Goal: Consume media (video, audio): Consume media (video, audio)

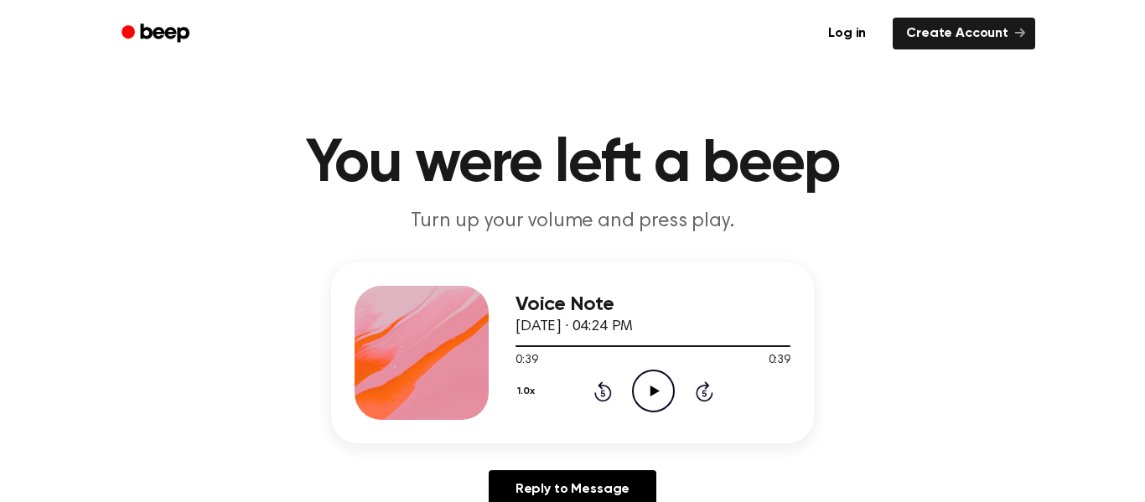
click at [647, 393] on icon "Play Audio" at bounding box center [653, 391] width 43 height 43
click at [516, 349] on div at bounding box center [653, 345] width 275 height 13
click at [638, 386] on icon "Play Audio" at bounding box center [653, 391] width 43 height 43
click at [646, 385] on icon "Play Audio" at bounding box center [653, 391] width 43 height 43
click at [516, 345] on div at bounding box center [609, 346] width 187 height 2
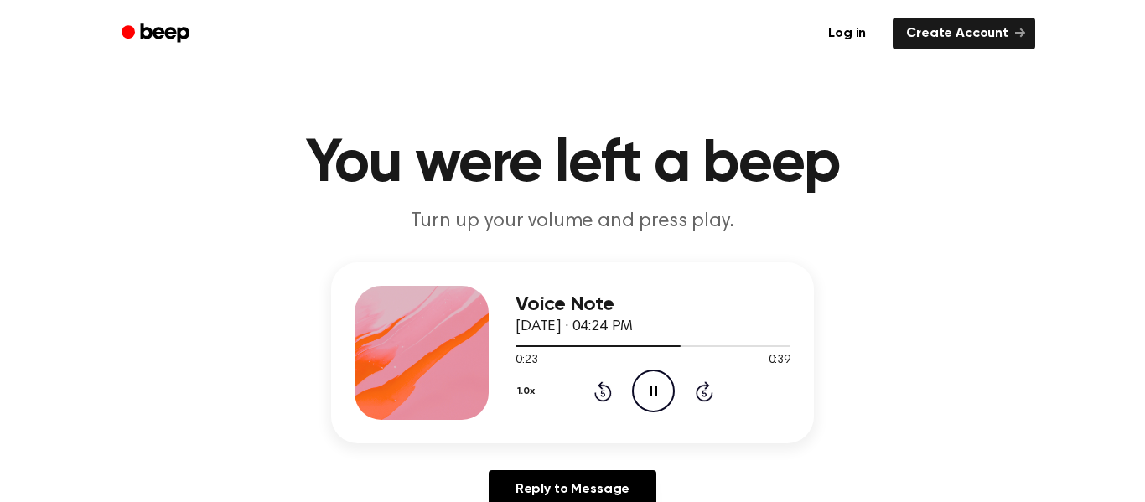
click at [512, 346] on div "Voice Note [DATE] · 04:24 PM 0:23 0:39 Your browser does not support the [objec…" at bounding box center [572, 352] width 483 height 181
click at [516, 345] on div at bounding box center [653, 346] width 275 height 2
click at [656, 386] on icon "Pause Audio" at bounding box center [653, 391] width 43 height 43
click at [513, 345] on div "Voice Note September 16, 2025 · 04:24 PM 0:02 0:39 Your browser does not suppor…" at bounding box center [572, 352] width 483 height 181
click at [516, 346] on div at bounding box center [526, 346] width 20 height 2
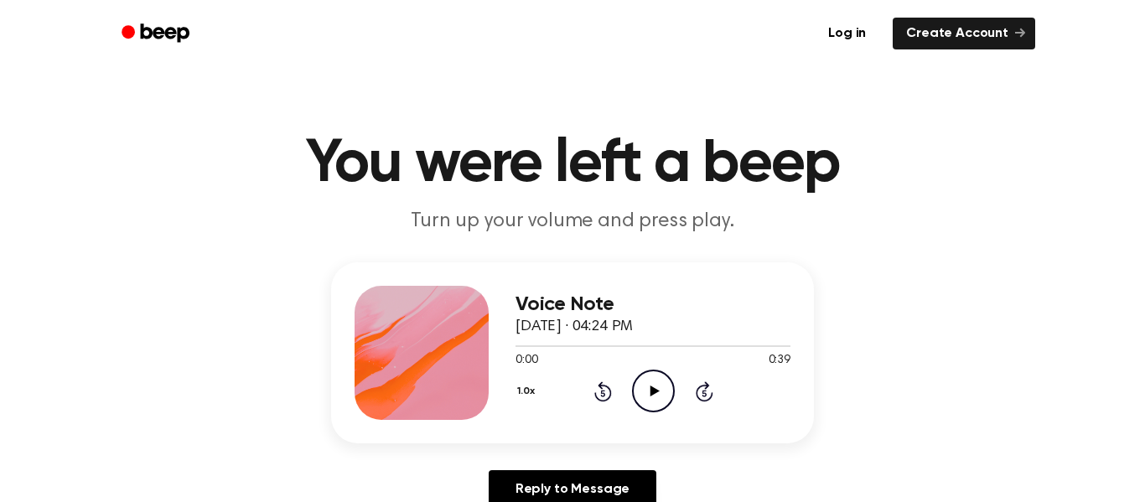
click at [640, 392] on icon "Play Audio" at bounding box center [653, 391] width 43 height 43
click at [656, 383] on icon "Play Audio" at bounding box center [653, 391] width 43 height 43
click at [636, 385] on icon "Play Audio" at bounding box center [653, 391] width 43 height 43
click at [518, 349] on div at bounding box center [653, 345] width 275 height 13
click at [636, 394] on icon "Play Audio" at bounding box center [653, 391] width 43 height 43
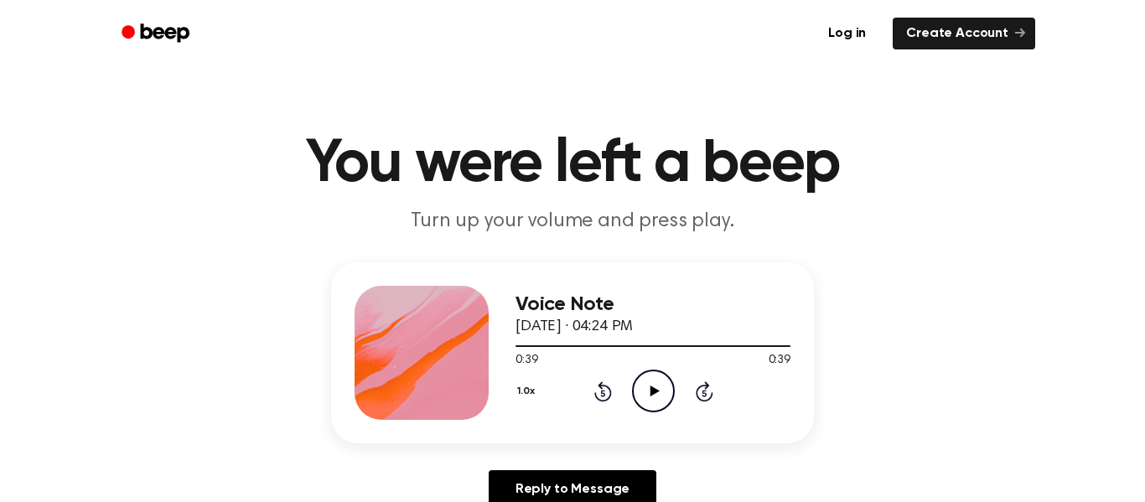
click at [650, 397] on icon "Play Audio" at bounding box center [653, 391] width 43 height 43
click at [713, 343] on div at bounding box center [653, 345] width 275 height 13
click at [739, 339] on div at bounding box center [653, 345] width 275 height 13
click at [664, 400] on icon "Play Audio" at bounding box center [653, 391] width 43 height 43
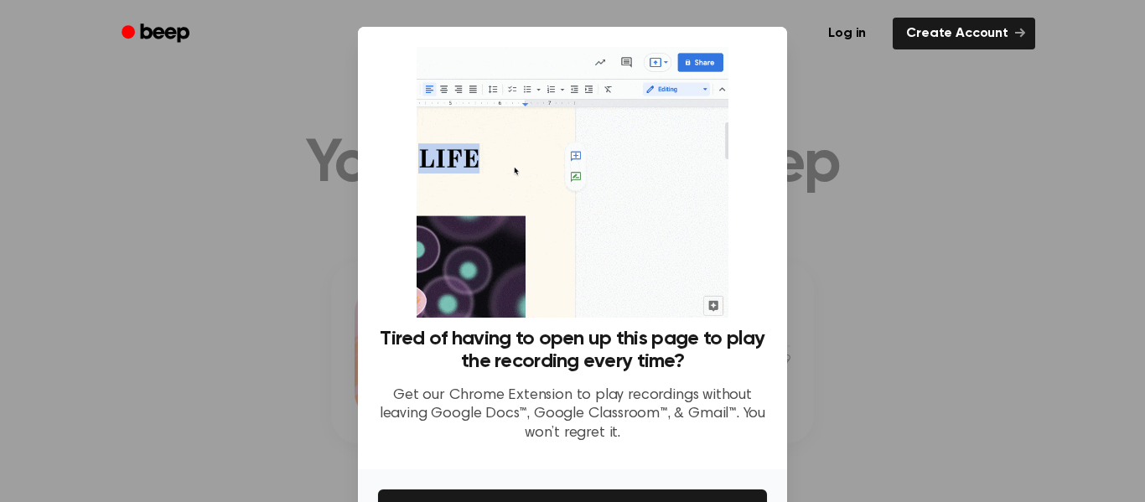
click at [261, 282] on div at bounding box center [572, 251] width 1145 height 502
click at [542, 501] on button "Get It Now" at bounding box center [572, 508] width 389 height 37
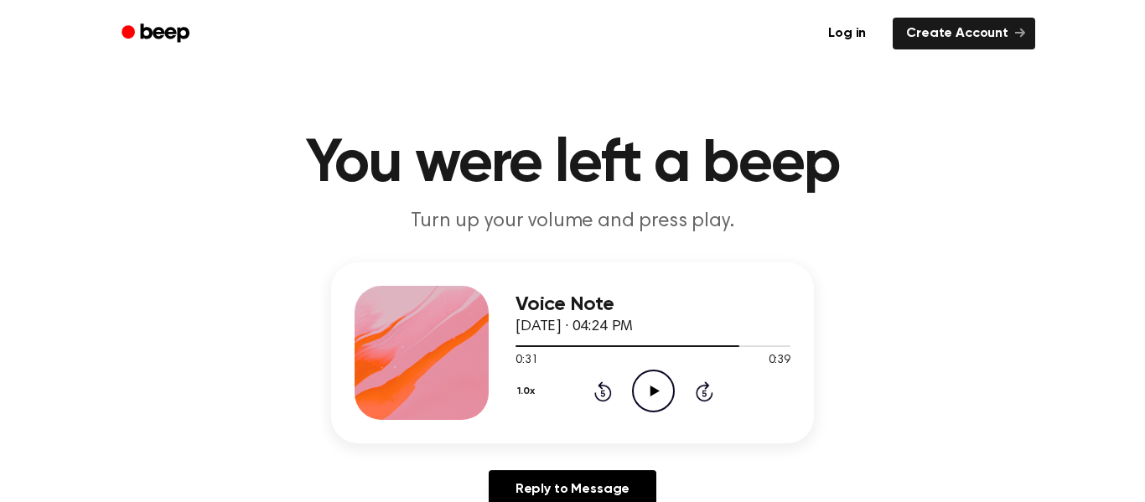
click at [661, 391] on icon "Play Audio" at bounding box center [653, 391] width 43 height 43
